Goal: Register for event/course

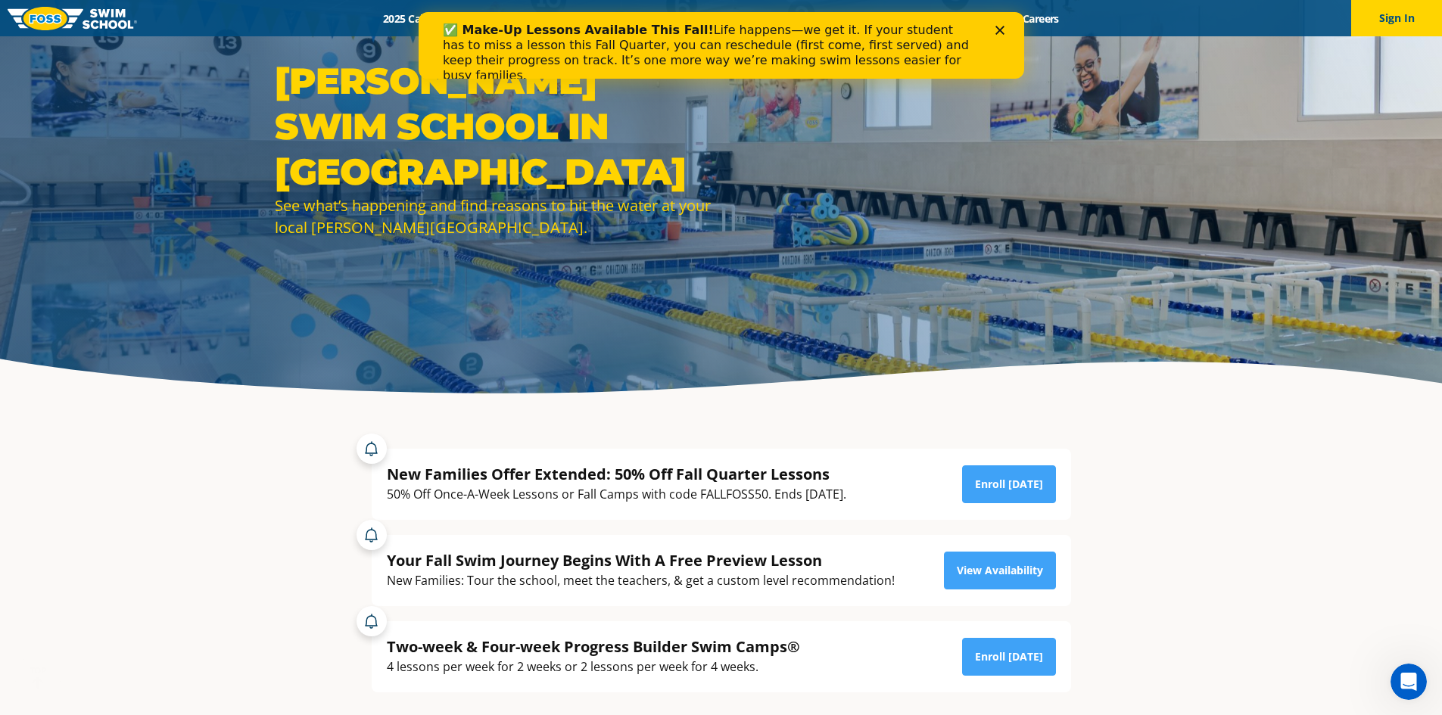
scroll to position [101, 0]
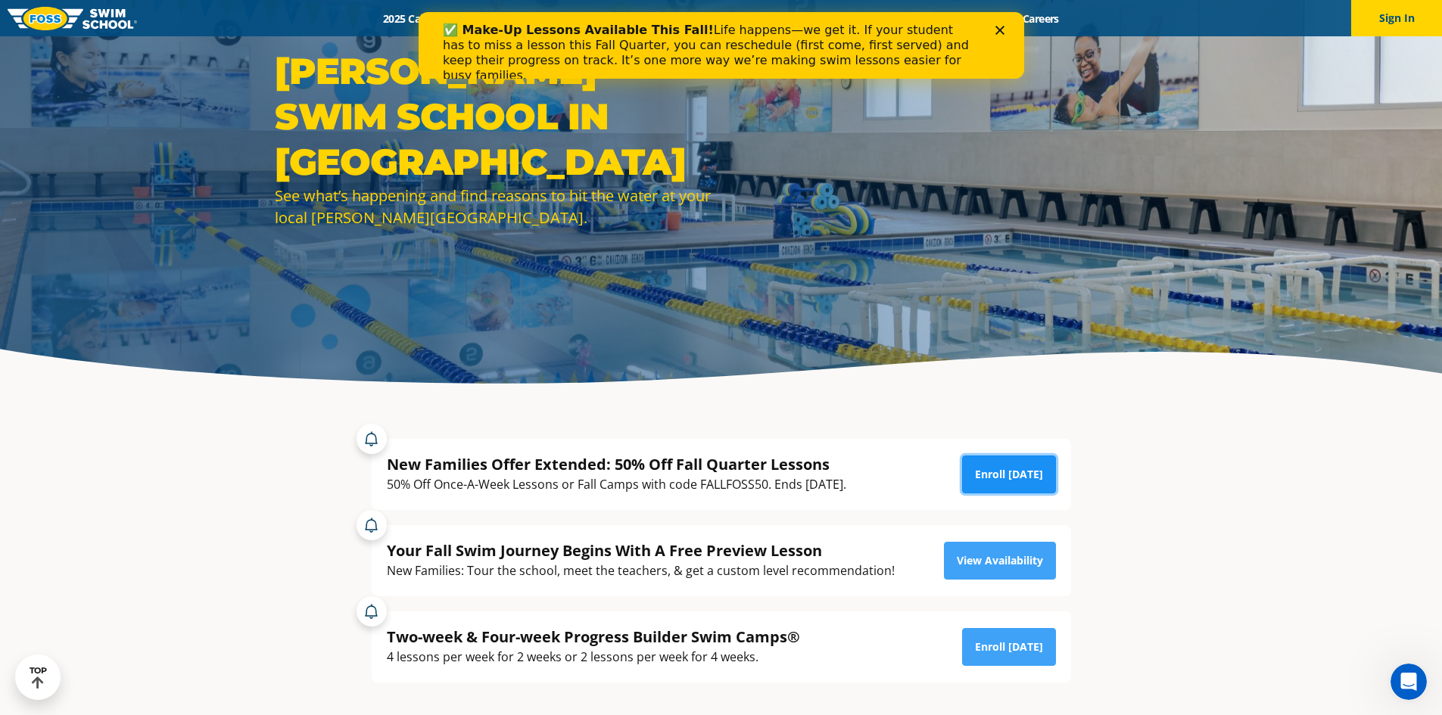
click at [985, 471] on link "Enroll [DATE]" at bounding box center [1009, 475] width 94 height 38
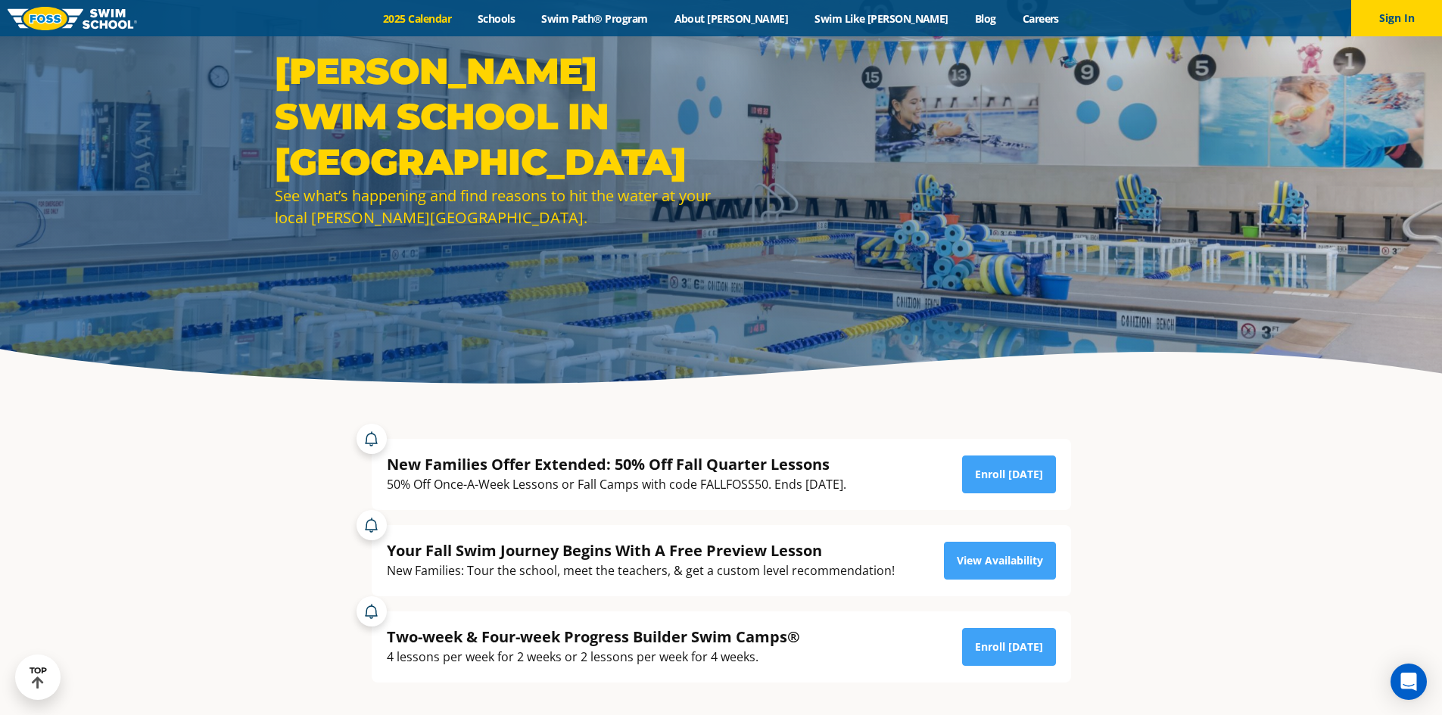
click at [465, 17] on link "2025 Calendar" at bounding box center [417, 18] width 95 height 14
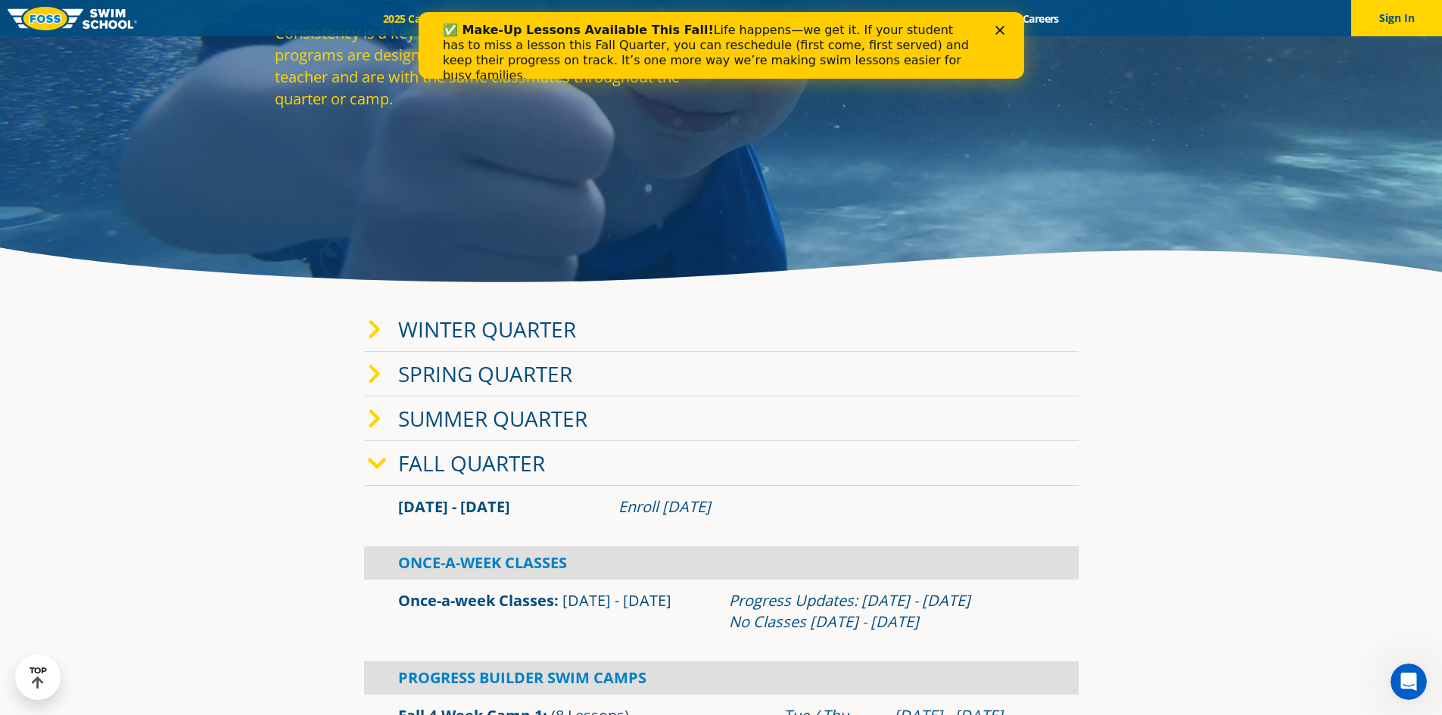
click at [1154, 490] on section "Winter Quarter Jan 2 - Mar 12 Enroll Nov 12, 2024 Once-A-Week Classes" at bounding box center [721, 565] width 908 height 531
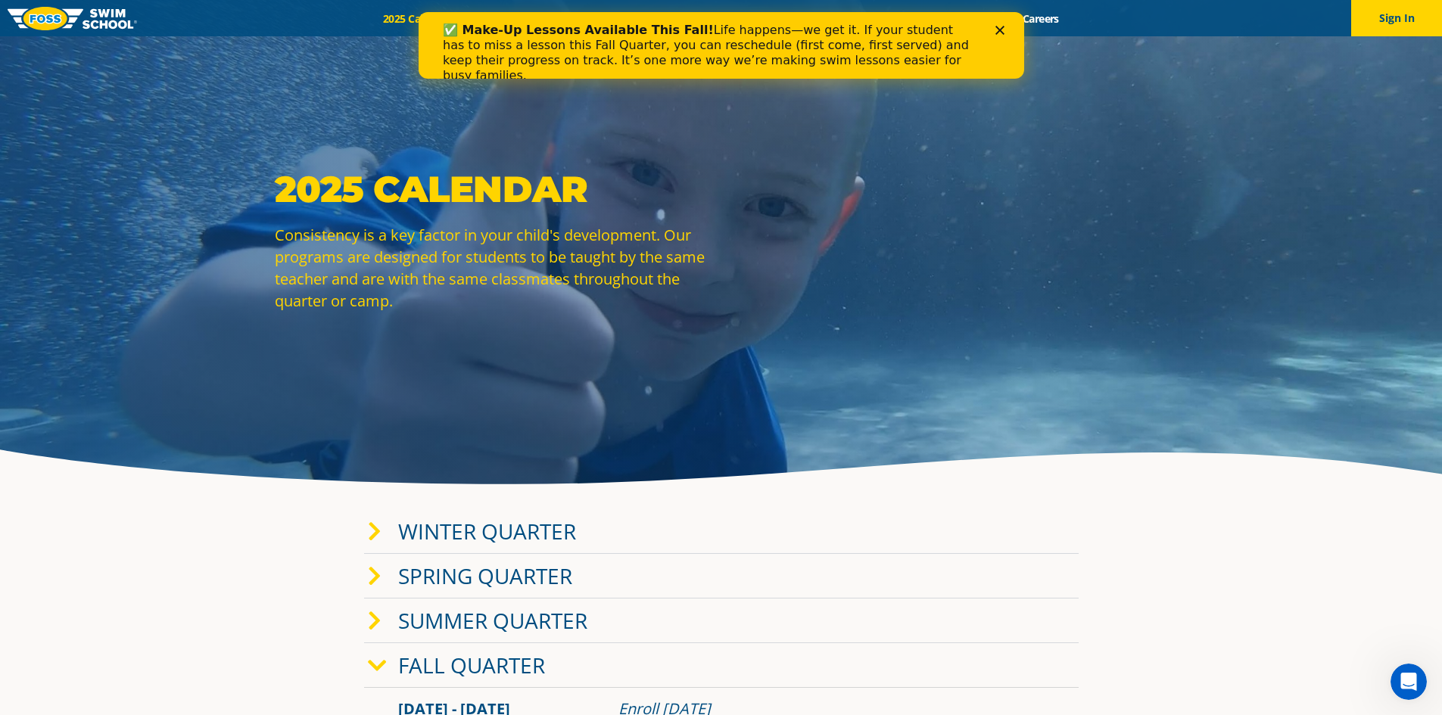
click at [1001, 26] on icon "Close" at bounding box center [998, 30] width 9 height 9
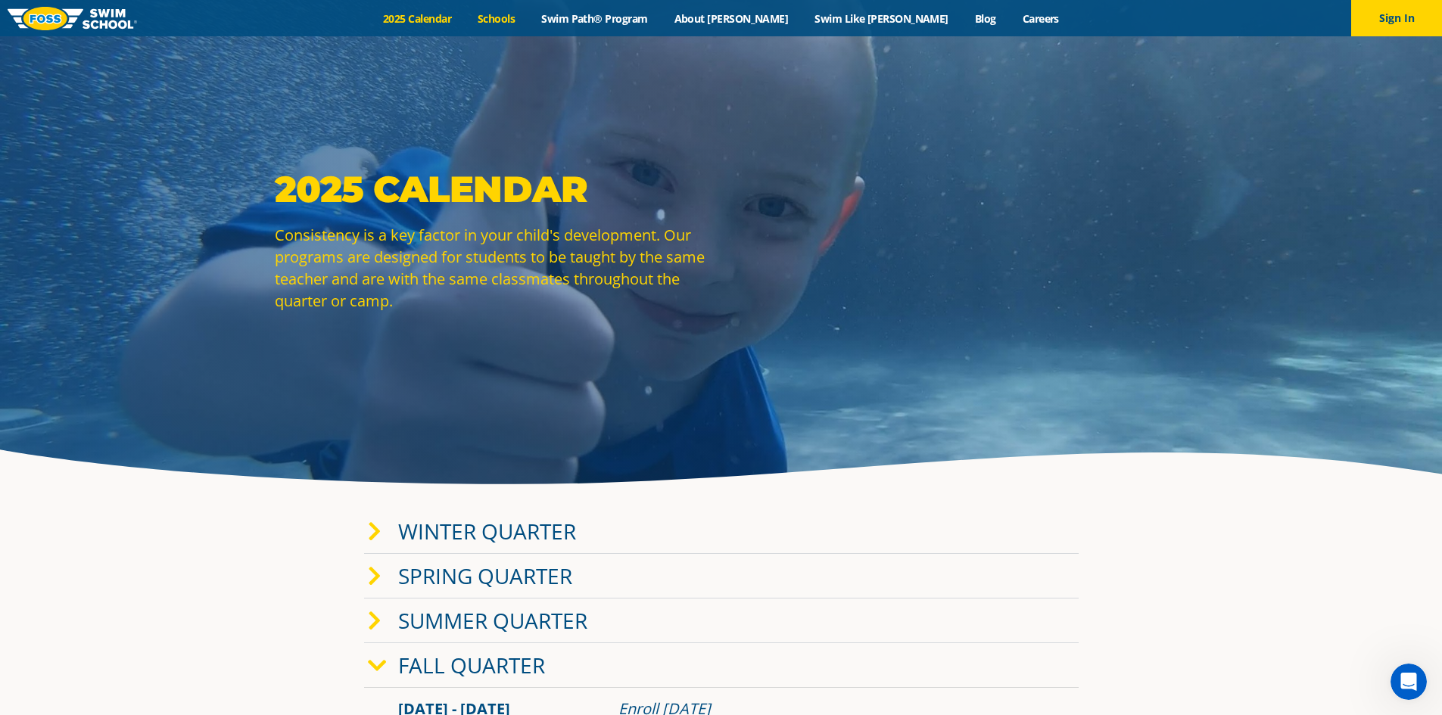
click at [528, 14] on link "Schools" at bounding box center [497, 18] width 64 height 14
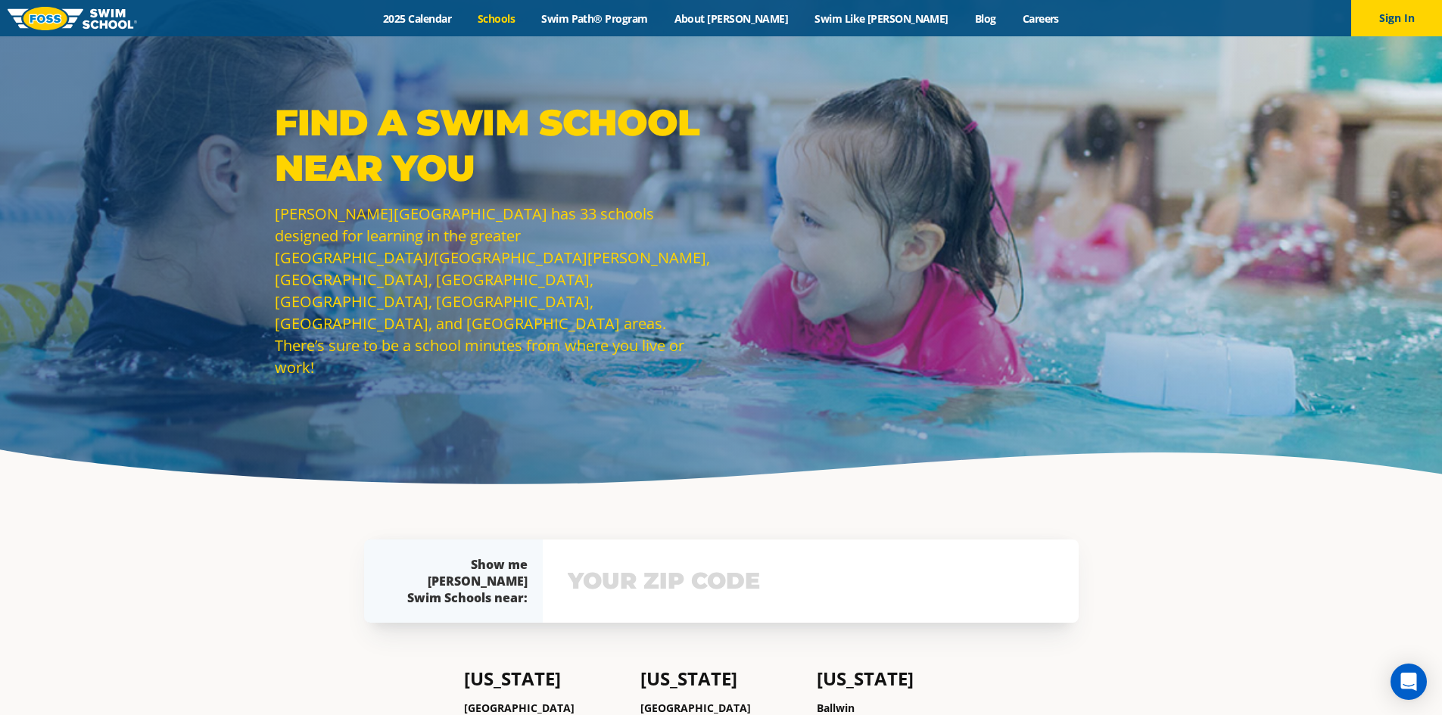
click at [669, 9] on div "Menu 2025 Calendar Schools Swim Path® Program About FOSS Swim Like Regan Blog C…" at bounding box center [721, 18] width 1442 height 36
click at [661, 14] on link "Swim Path® Program" at bounding box center [594, 18] width 132 height 14
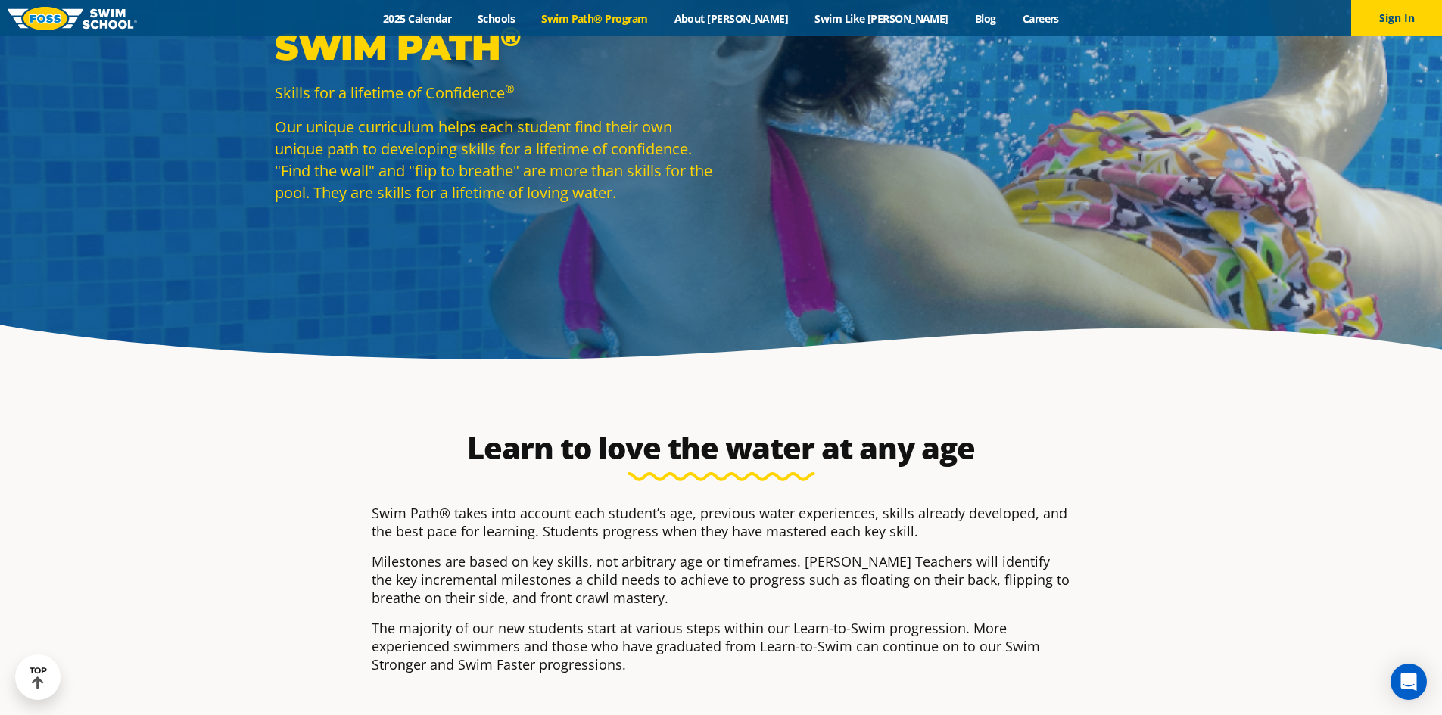
scroll to position [101, 0]
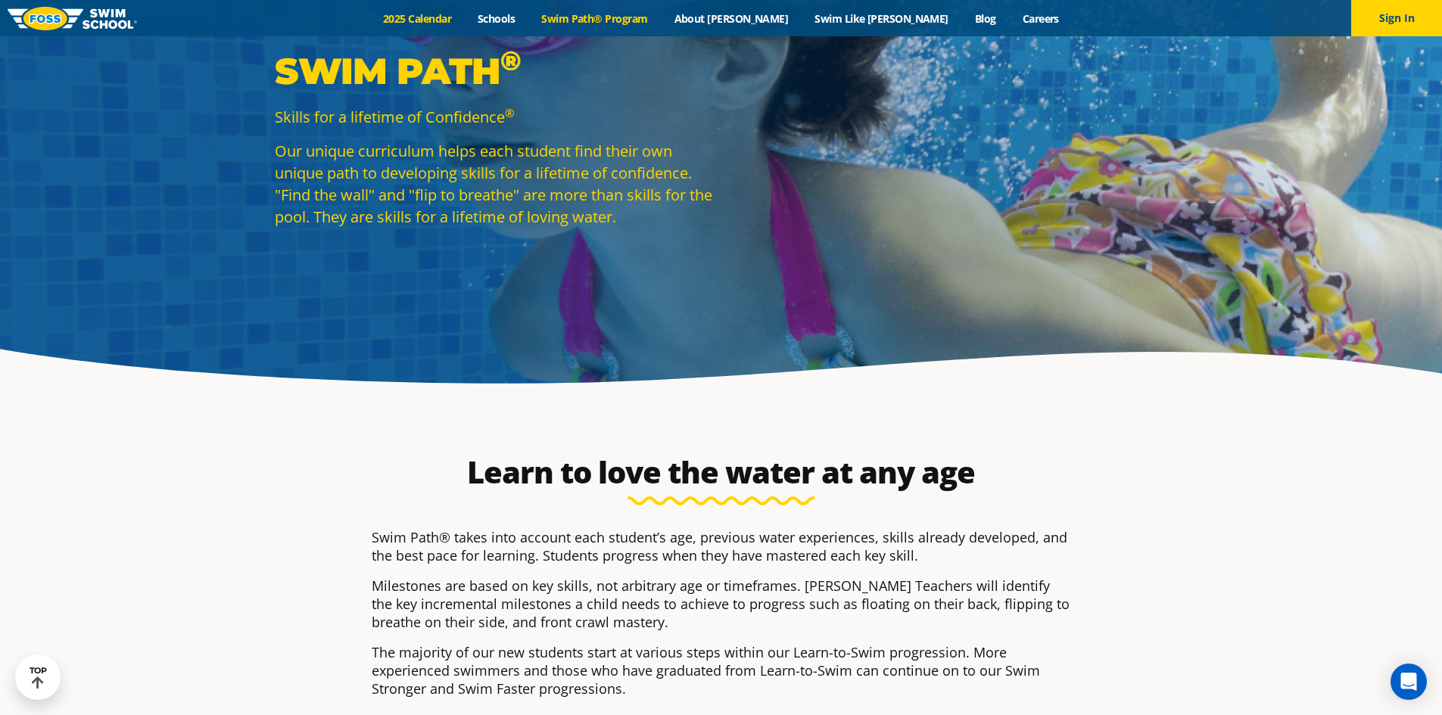
click at [465, 17] on link "2025 Calendar" at bounding box center [417, 18] width 95 height 14
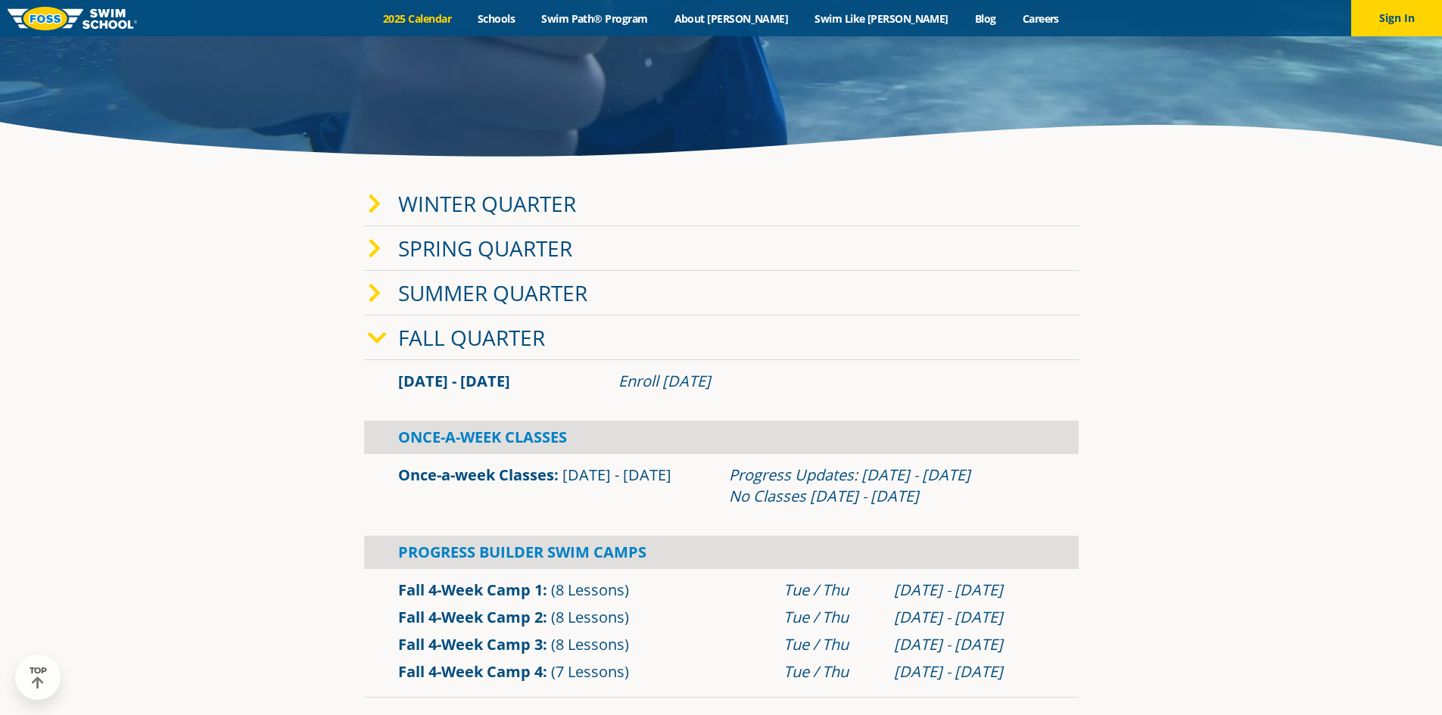
scroll to position [303, 0]
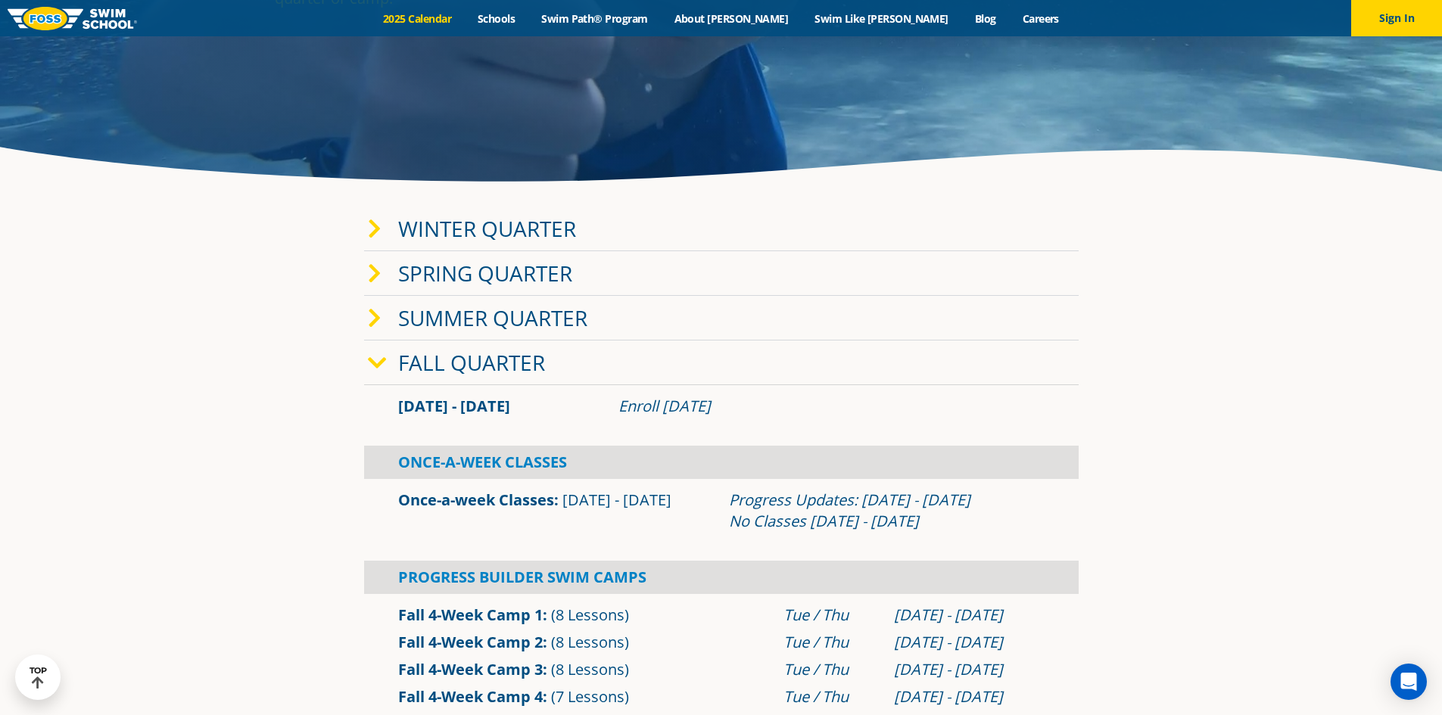
click at [375, 229] on icon at bounding box center [375, 229] width 14 height 21
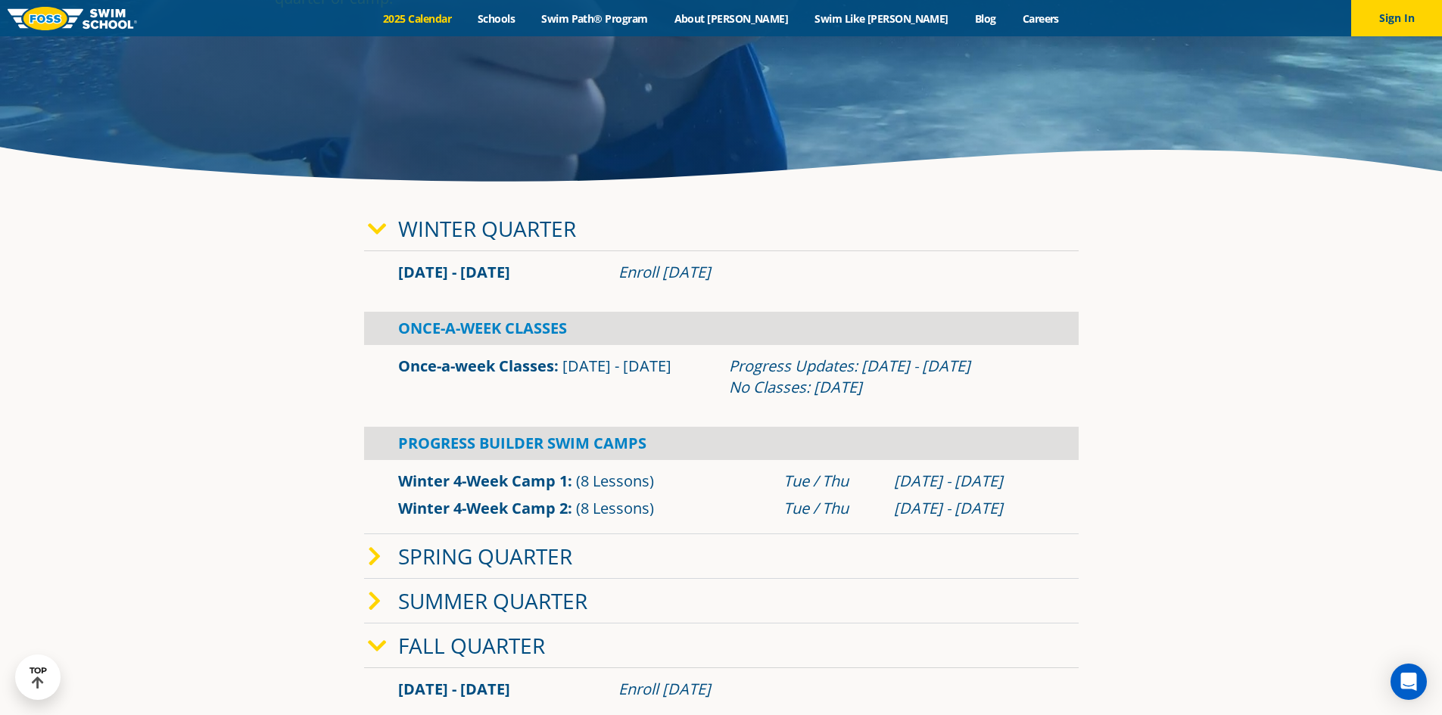
click at [374, 229] on icon at bounding box center [377, 229] width 19 height 21
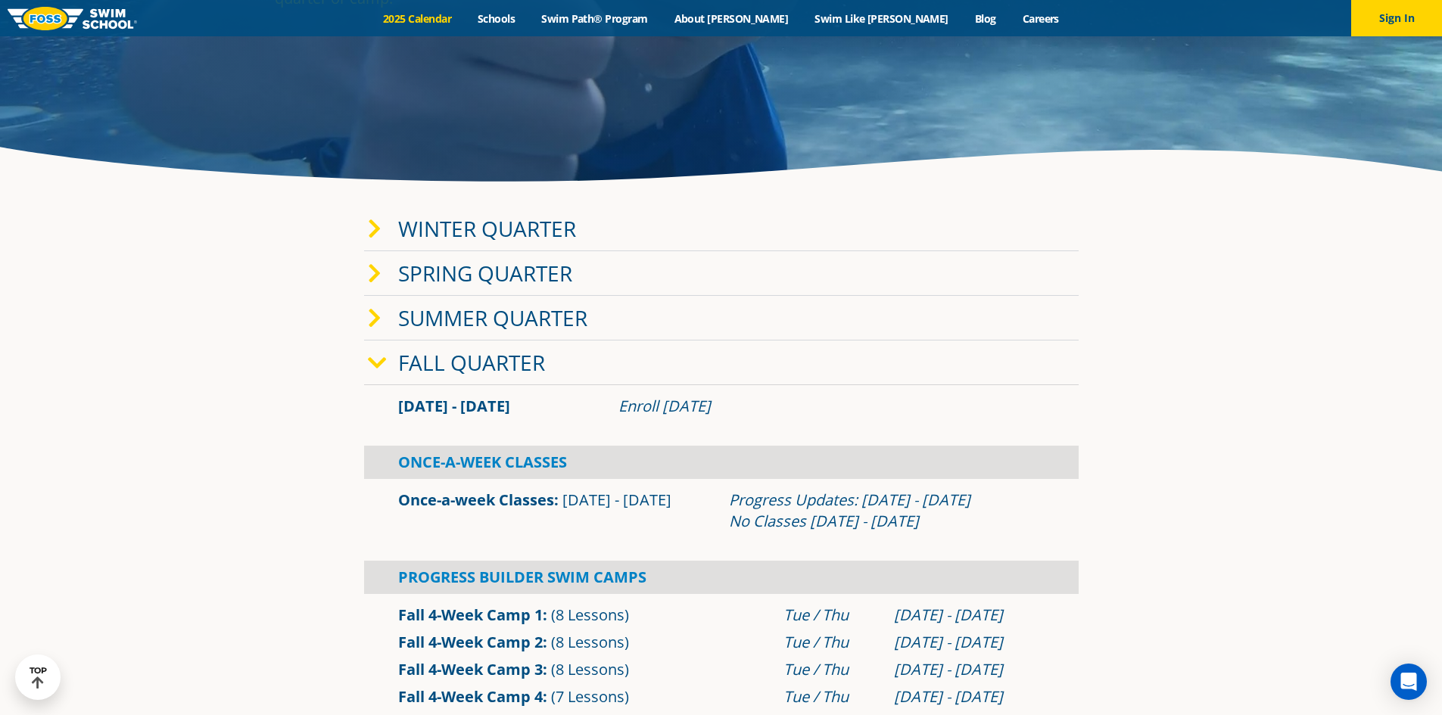
click at [374, 229] on icon at bounding box center [375, 229] width 14 height 21
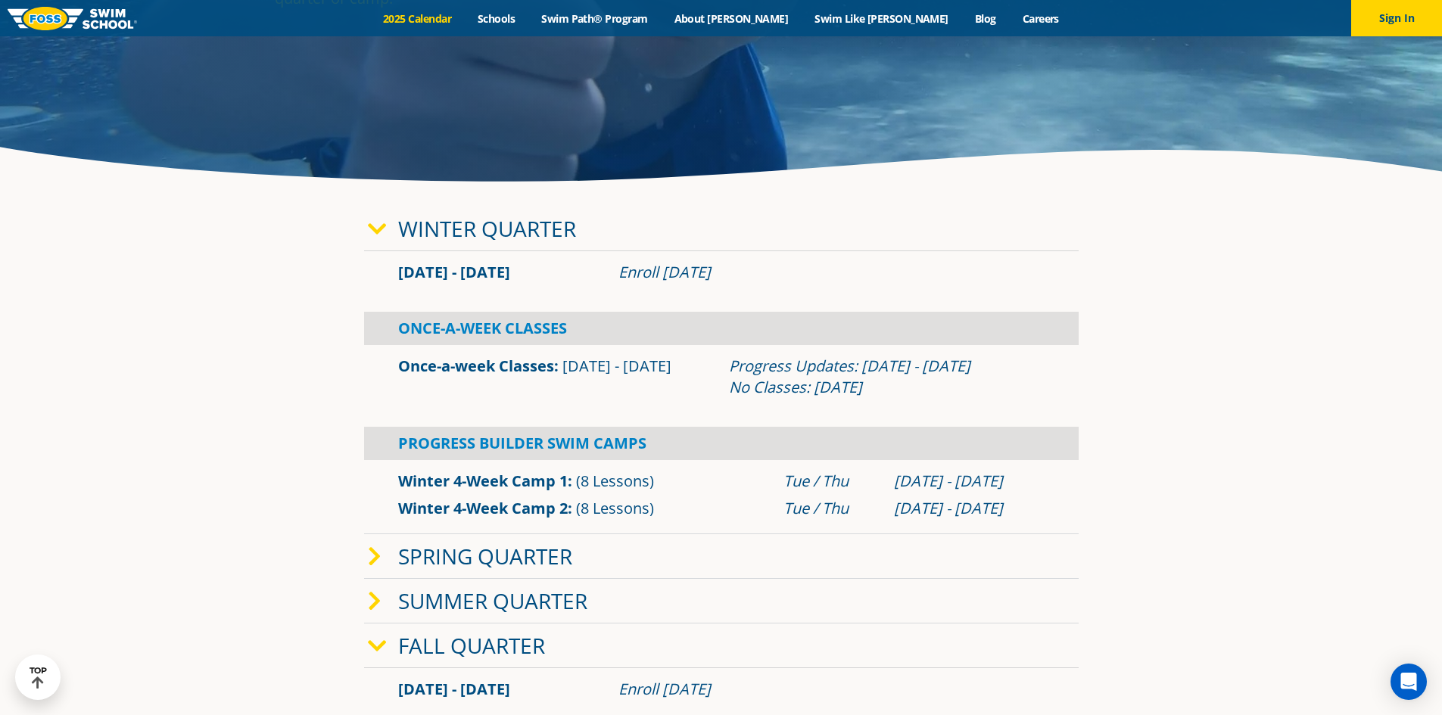
click at [374, 229] on icon at bounding box center [377, 229] width 19 height 21
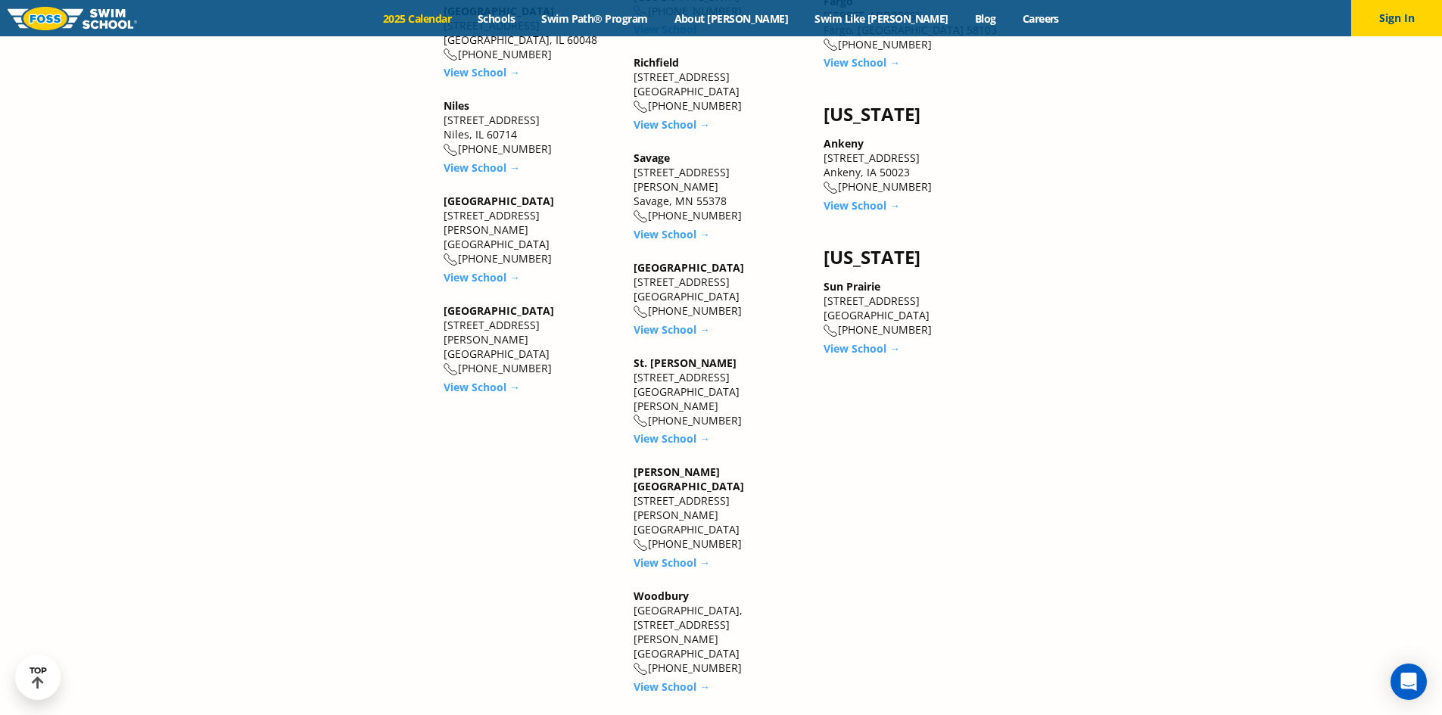
scroll to position [2119, 0]
click at [676, 679] on link "View School →" at bounding box center [671, 686] width 76 height 14
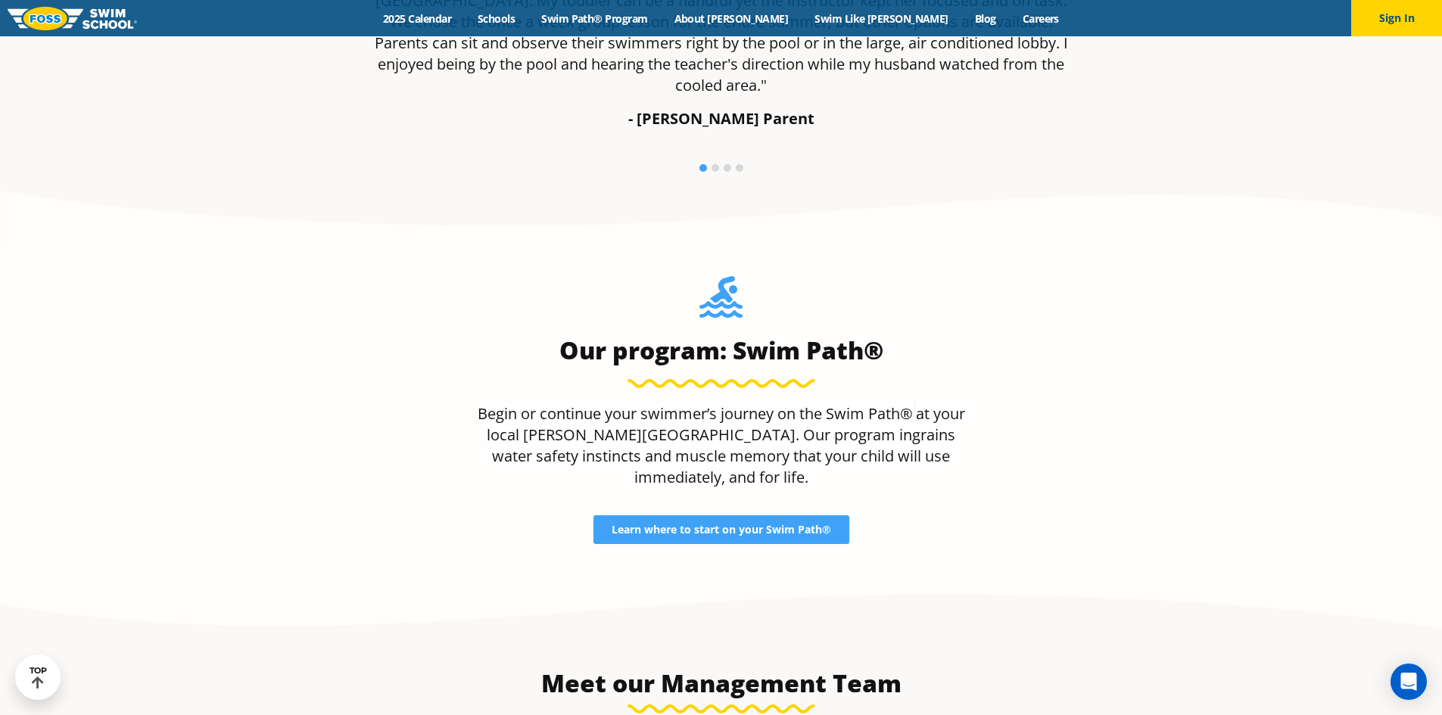
scroll to position [1312, 0]
